Goal: Task Accomplishment & Management: Manage account settings

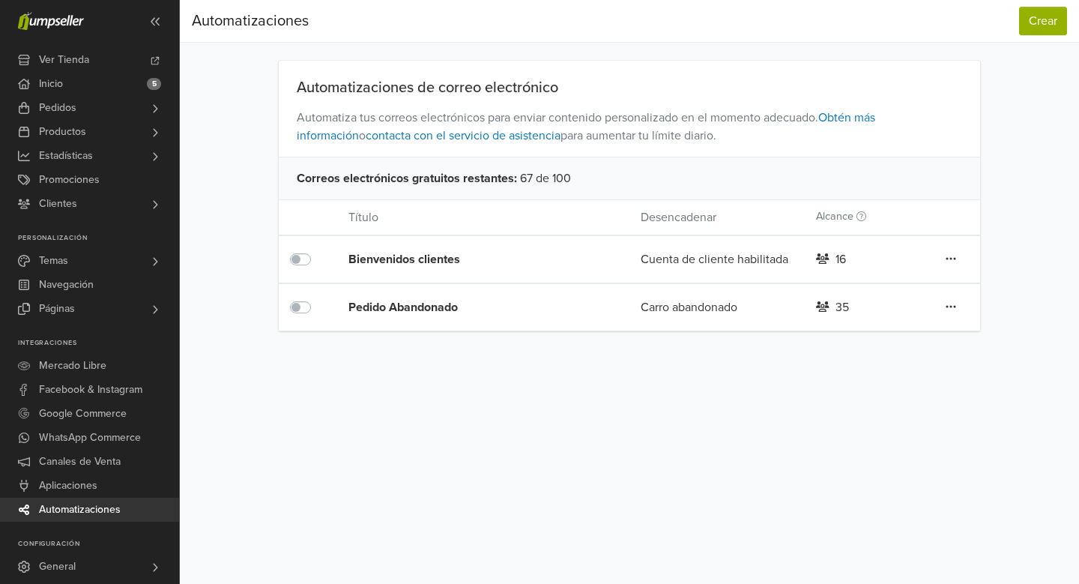
click at [954, 264] on icon at bounding box center [950, 258] width 10 height 12
click at [706, 366] on div "Preferencias Suscripción Salir Automatizaciones Crear Automatizaciones Crear Au…" at bounding box center [629, 292] width 899 height 584
click at [953, 258] on icon at bounding box center [950, 258] width 10 height 12
click at [839, 258] on div "16" at bounding box center [840, 259] width 10 height 18
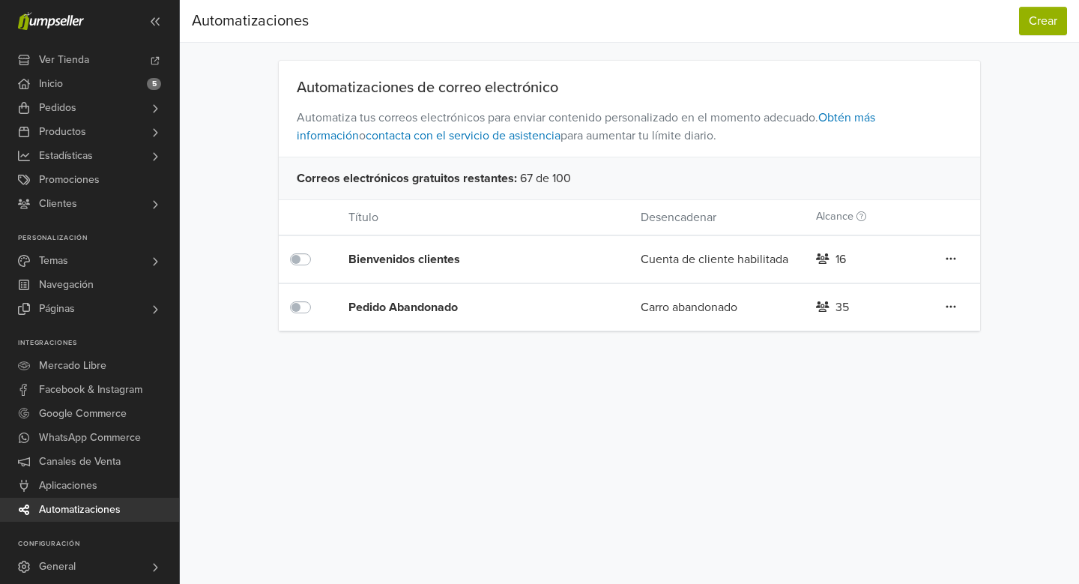
click at [396, 258] on div "Bienvenidos clientes" at bounding box center [465, 259] width 234 height 18
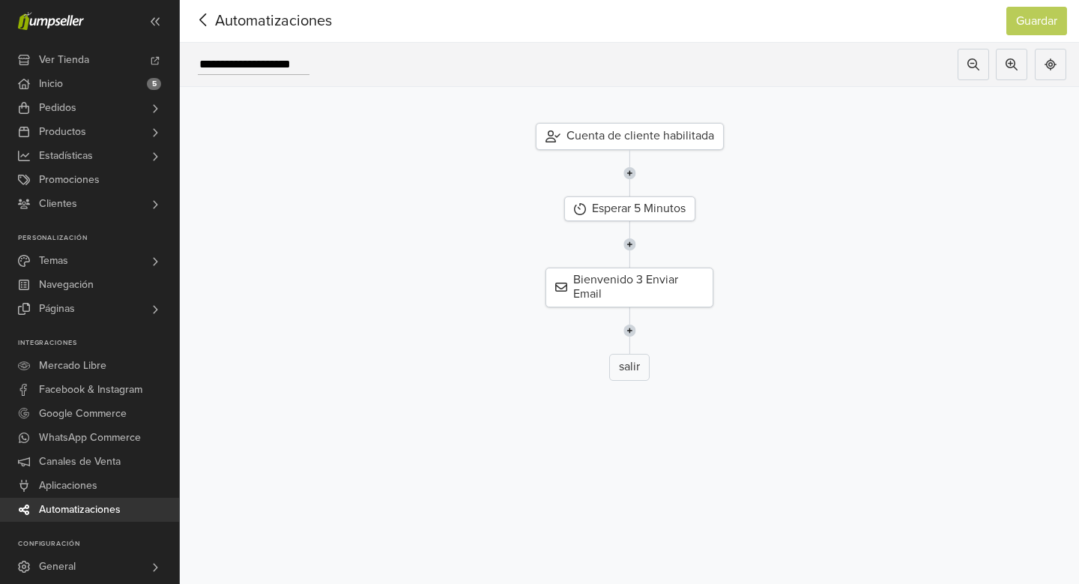
click at [203, 21] on icon at bounding box center [203, 19] width 23 height 19
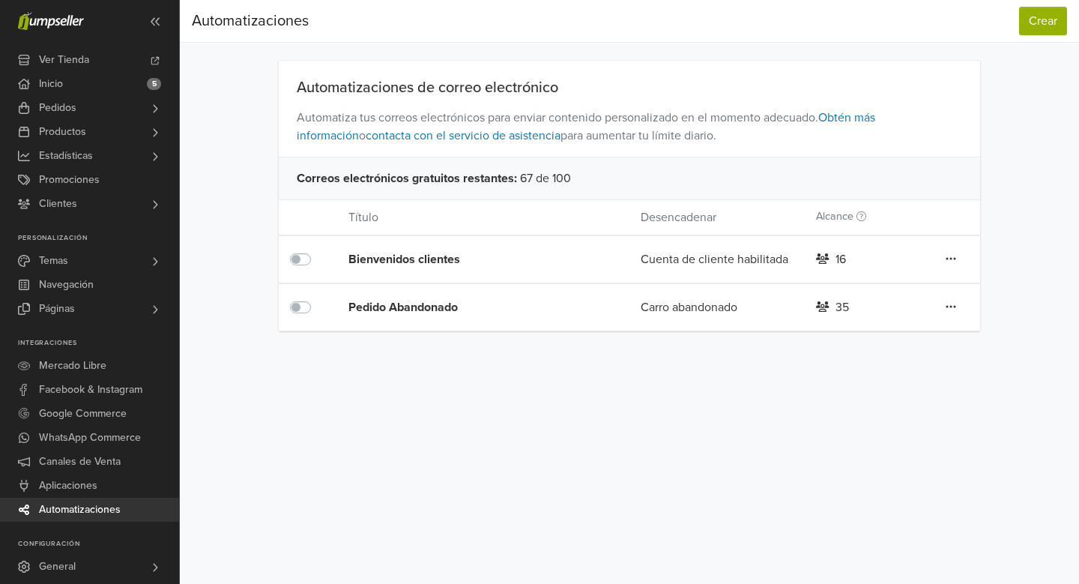
click at [443, 309] on div "Pedido Abandonado" at bounding box center [465, 307] width 234 height 18
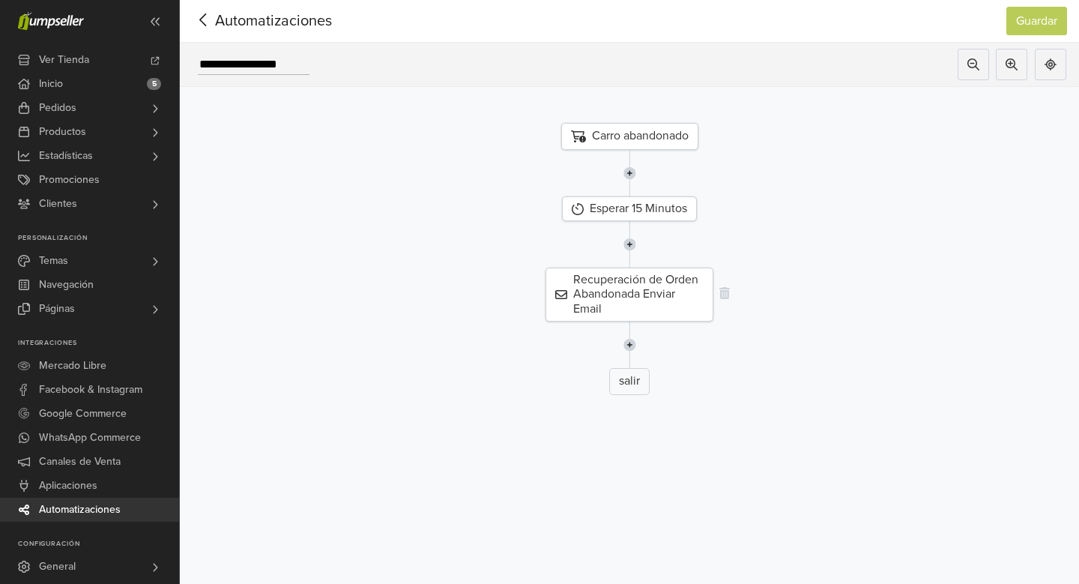
click at [656, 298] on div "Recuperación de Orden Abandonada Enviar Email" at bounding box center [629, 294] width 168 height 54
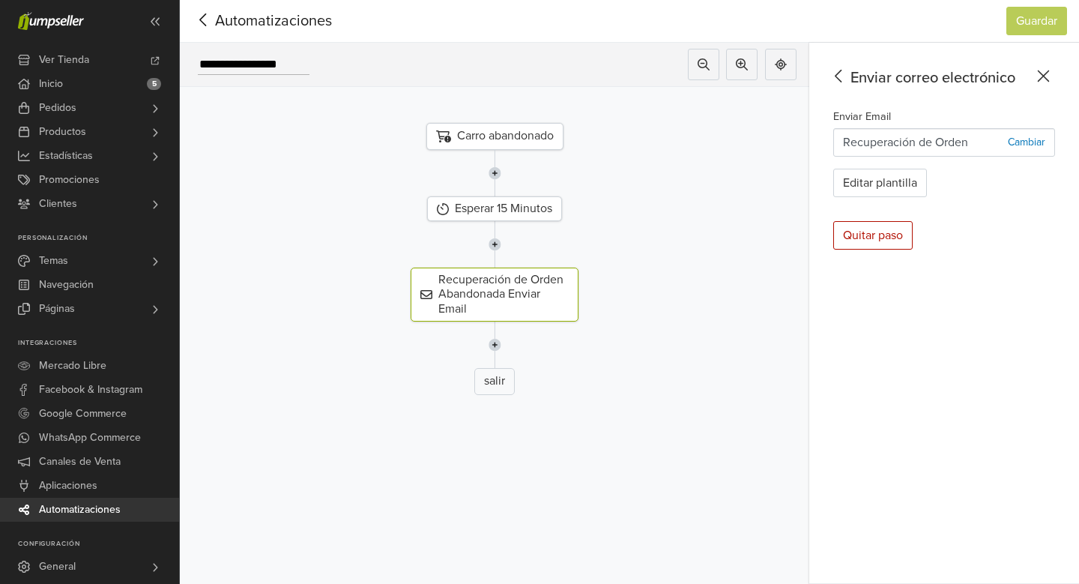
click at [200, 20] on icon at bounding box center [202, 19] width 7 height 13
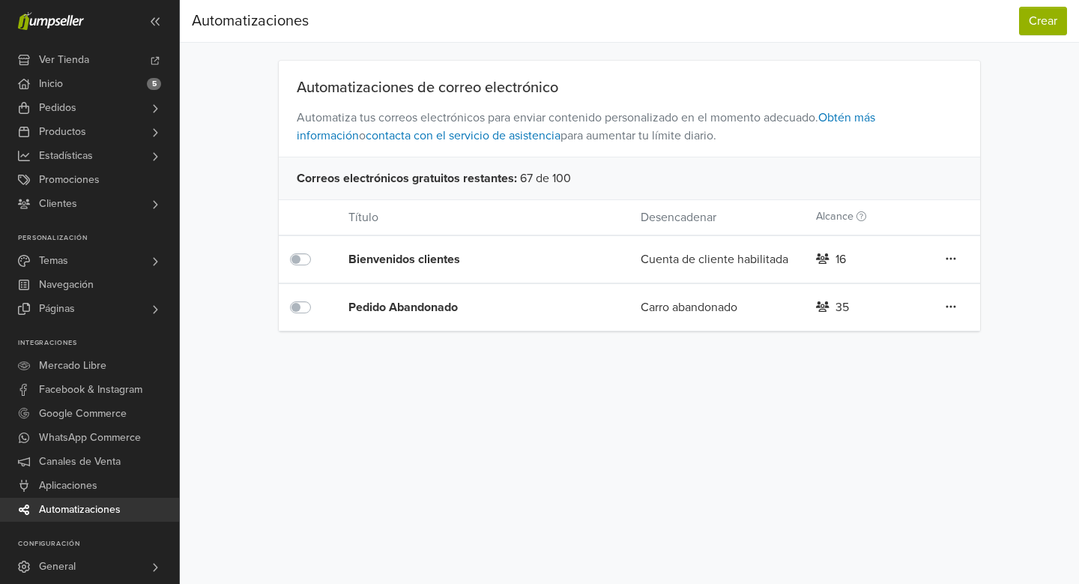
click at [317, 250] on label at bounding box center [317, 250] width 0 height 0
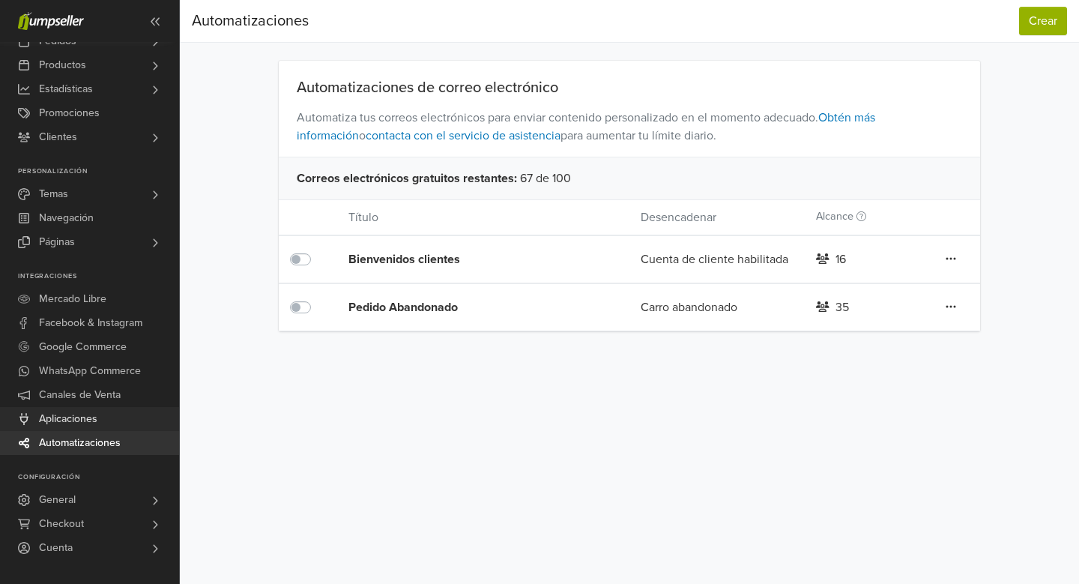
click at [74, 420] on span "Aplicaciones" at bounding box center [68, 419] width 58 height 24
